Goal: Task Accomplishment & Management: Use online tool/utility

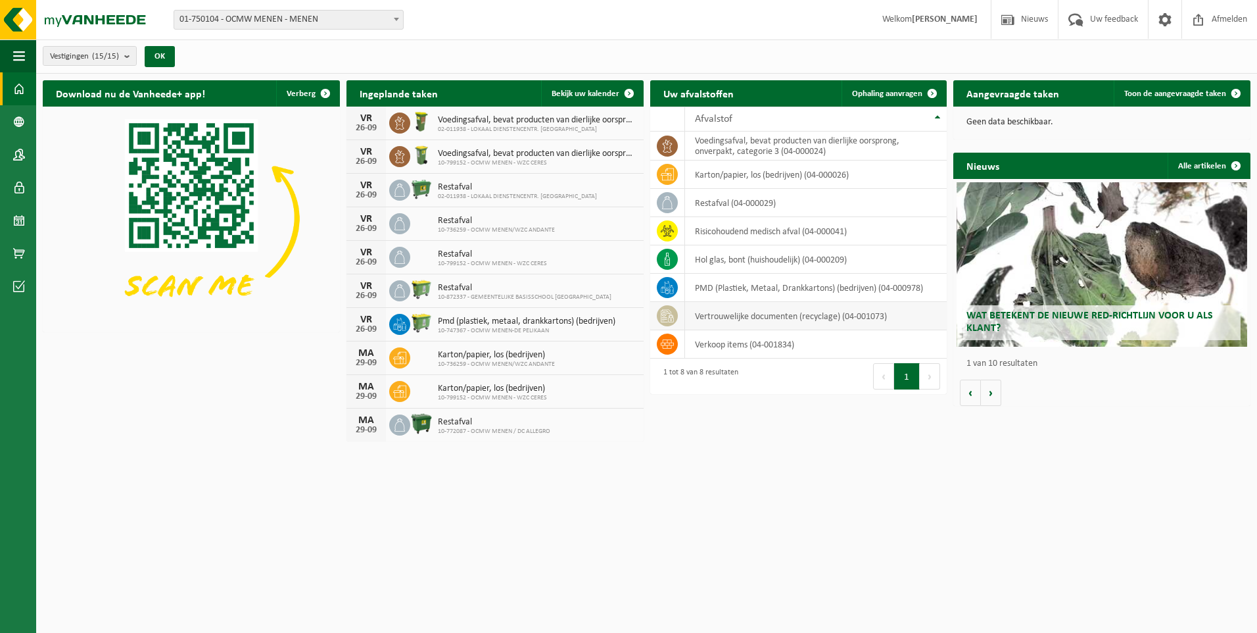
click at [752, 320] on td "vertrouwelijke documenten (recyclage) (04-001073)" at bounding box center [816, 316] width 262 height 28
click at [656, 312] on td at bounding box center [667, 316] width 35 height 28
click at [899, 371] on button "1" at bounding box center [907, 376] width 26 height 26
click at [667, 316] on icon at bounding box center [667, 315] width 13 height 13
drag, startPoint x: 667, startPoint y: 316, endPoint x: 713, endPoint y: 96, distance: 224.5
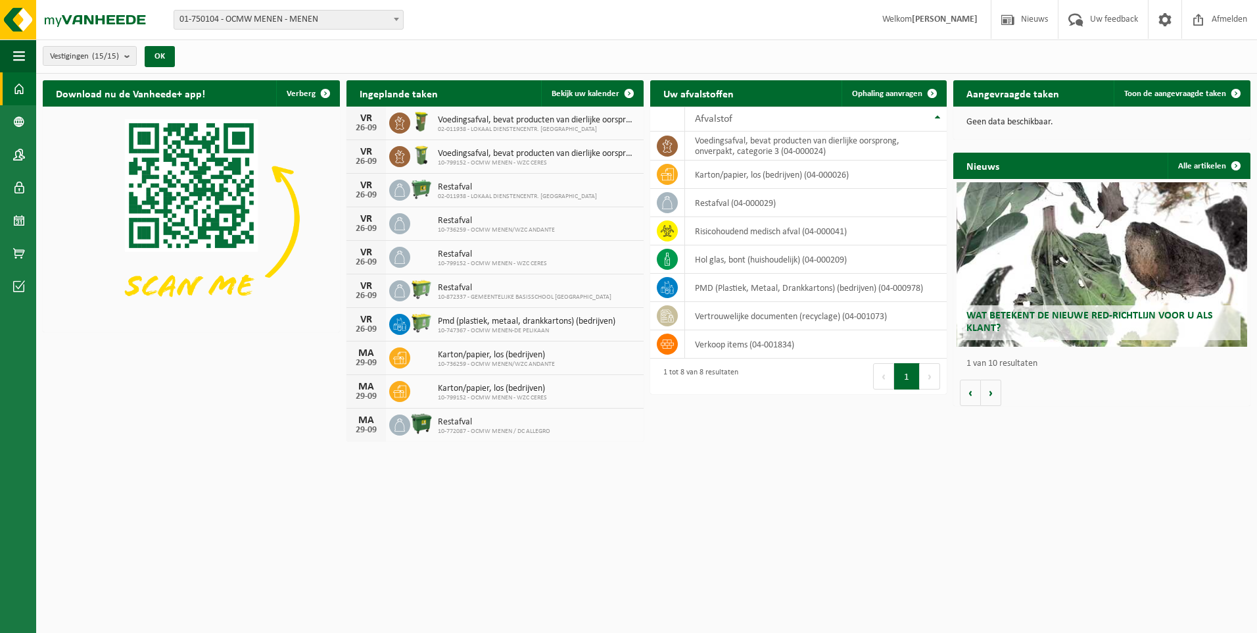
click at [713, 96] on h2 "Uw afvalstoffen" at bounding box center [698, 93] width 97 height 26
click at [730, 317] on td "vertrouwelijke documenten (recyclage) (04-001073)" at bounding box center [816, 316] width 262 height 28
click at [673, 318] on icon at bounding box center [667, 315] width 13 height 13
click at [886, 89] on span "Ophaling aanvragen" at bounding box center [887, 93] width 70 height 9
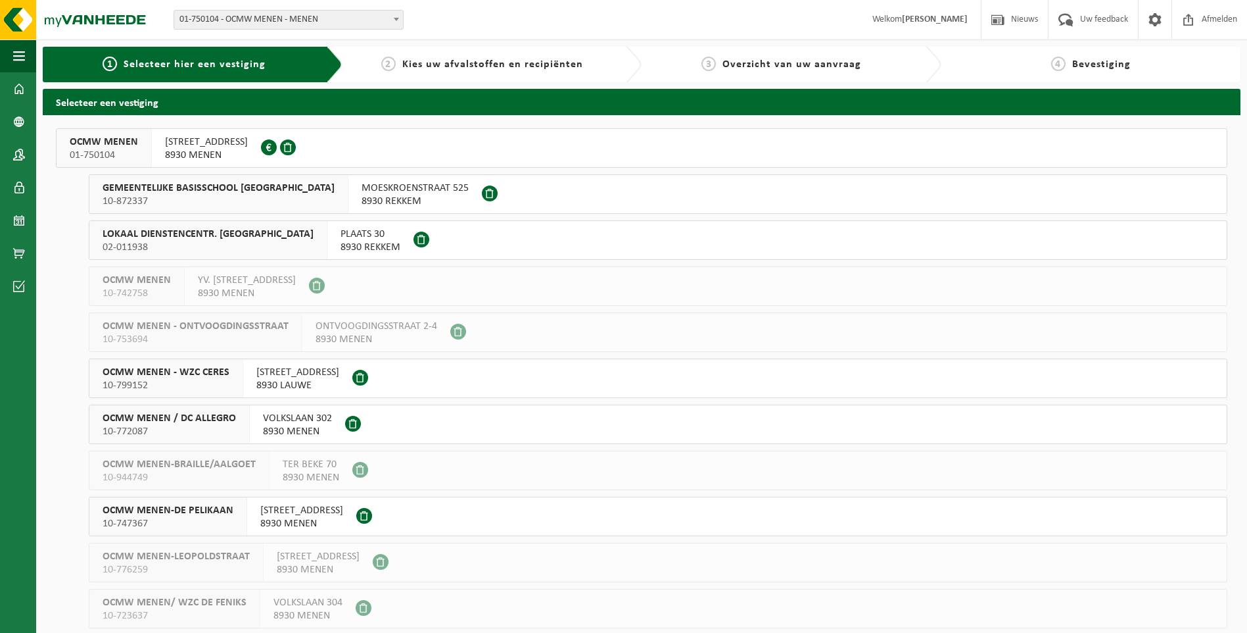
click at [114, 148] on span "OCMW MENEN" at bounding box center [104, 141] width 68 height 13
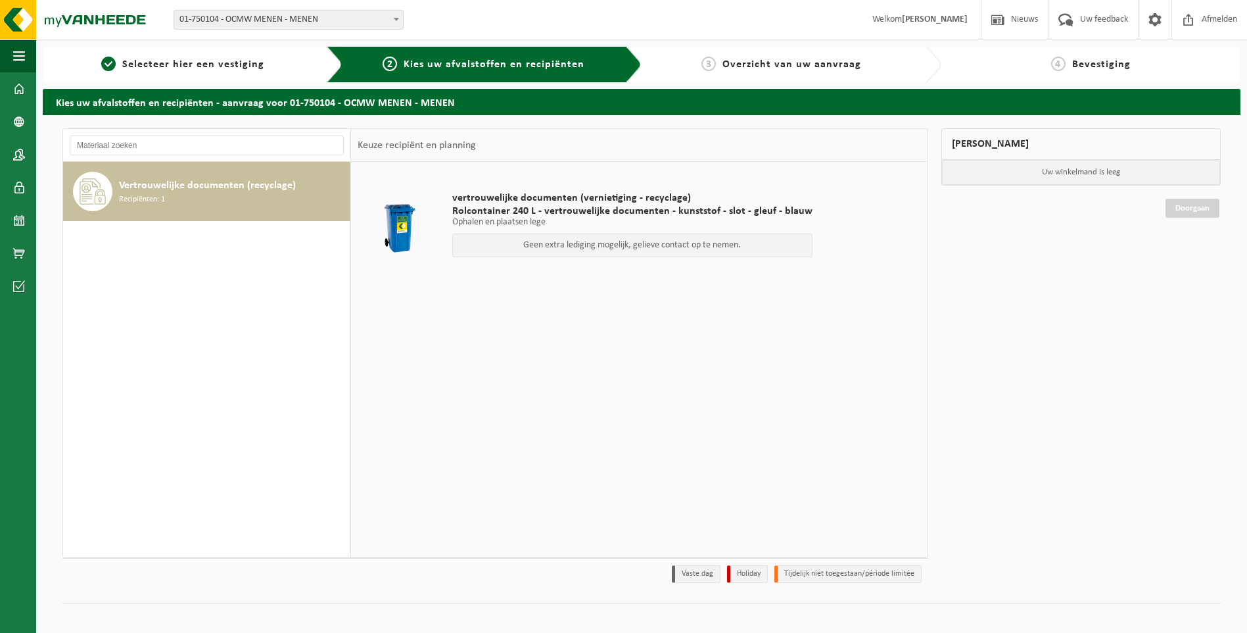
click at [523, 200] on span "vertrouwelijke documenten (vernietiging - recyclage)" at bounding box center [632, 197] width 360 height 13
click at [548, 244] on p "Geen extra lediging mogelijk, gelieve contact op te nemen." at bounding box center [633, 245] width 346 height 9
click at [250, 110] on h2 "Kies uw afvalstoffen en recipiënten - aanvraag voor 01-750104 - OCMW MENEN - ME…" at bounding box center [642, 102] width 1198 height 26
click at [254, 99] on h2 "Kies uw afvalstoffen en recipiënten - aanvraag voor 01-750104 - OCMW MENEN - ME…" at bounding box center [642, 102] width 1198 height 26
click at [550, 187] on div "vertrouwelijke documenten (vernietiging - recyclage) Rolcontainer 240 L - vertr…" at bounding box center [632, 227] width 373 height 99
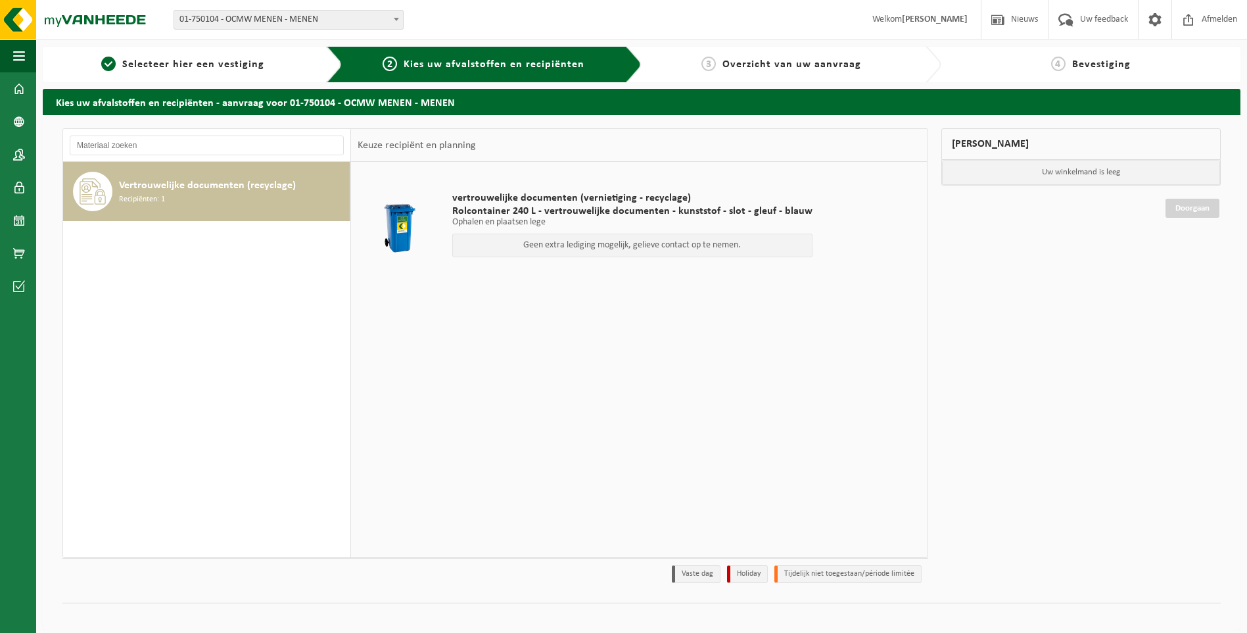
drag, startPoint x: 550, startPoint y: 187, endPoint x: 518, endPoint y: 247, distance: 68.0
click at [518, 247] on p "Geen extra lediging mogelijk, gelieve contact op te nemen." at bounding box center [633, 245] width 346 height 9
